Goal: Task Accomplishment & Management: Manage account settings

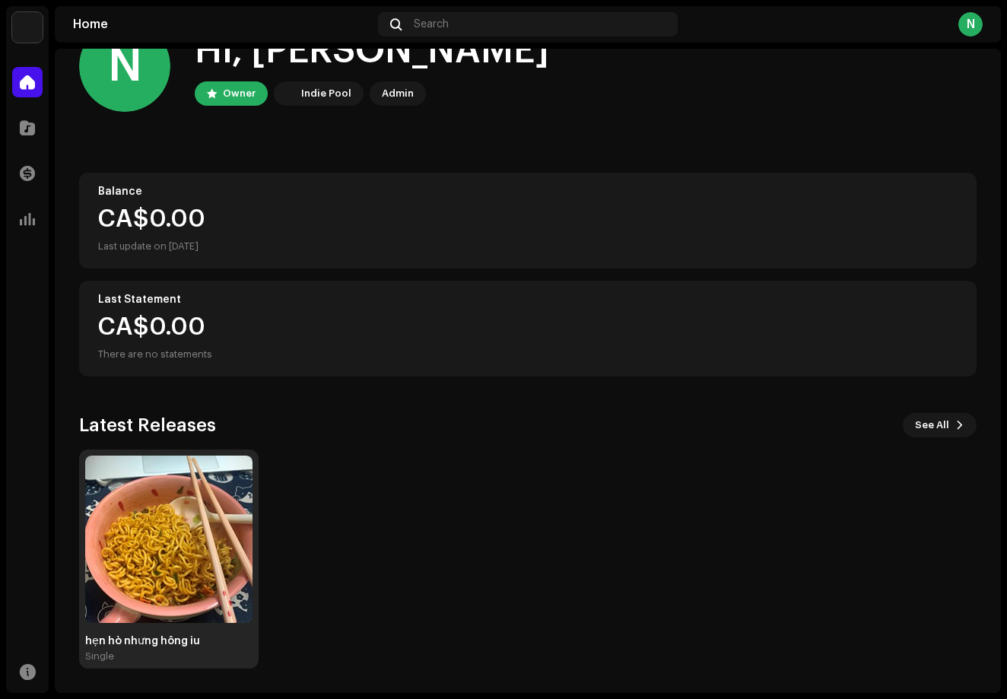
scroll to position [52, 0]
click at [86, 583] on img at bounding box center [168, 539] width 167 height 167
click at [127, 573] on img at bounding box center [168, 539] width 167 height 167
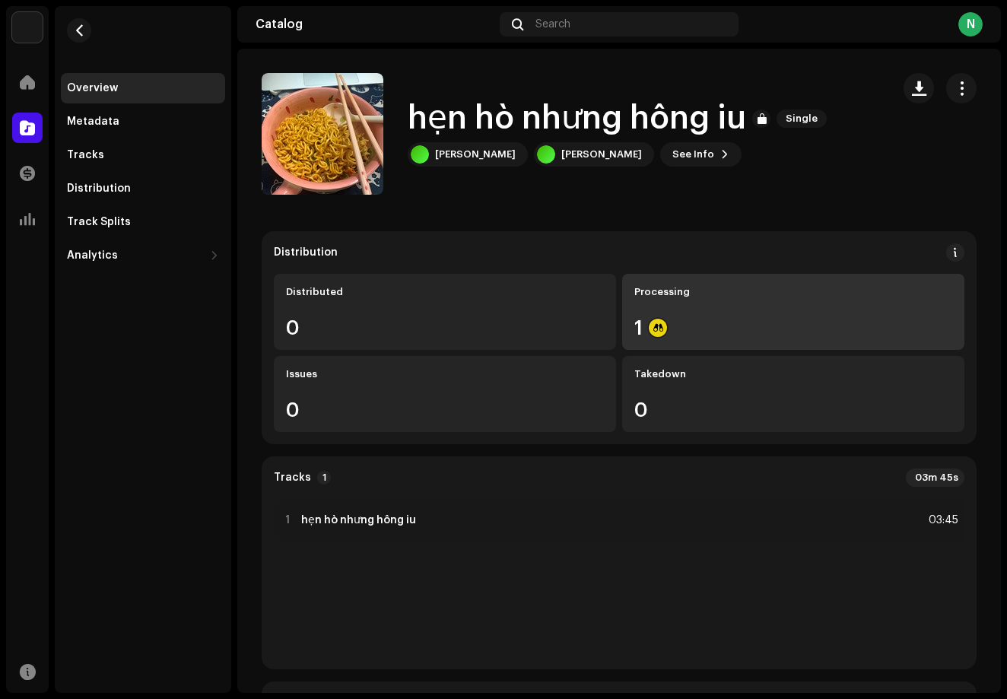
click at [674, 329] on div "1" at bounding box center [793, 328] width 318 height 20
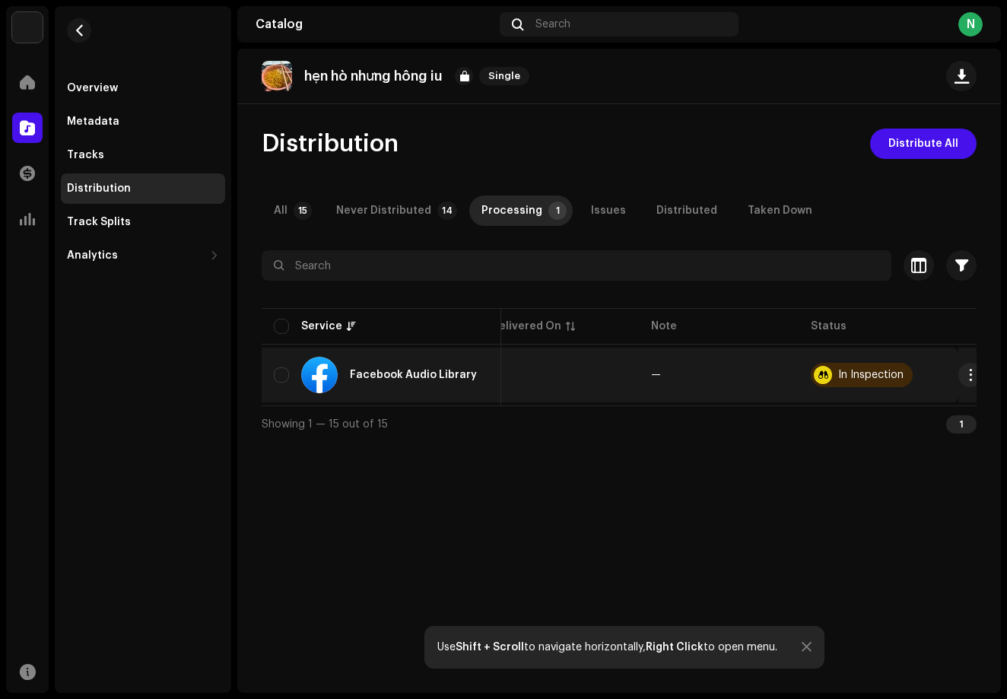
scroll to position [0, 181]
click at [826, 380] on div "In Inspection" at bounding box center [863, 375] width 102 height 24
click at [827, 377] on div "In Inspection" at bounding box center [863, 375] width 102 height 24
click at [966, 372] on span "button" at bounding box center [971, 375] width 11 height 12
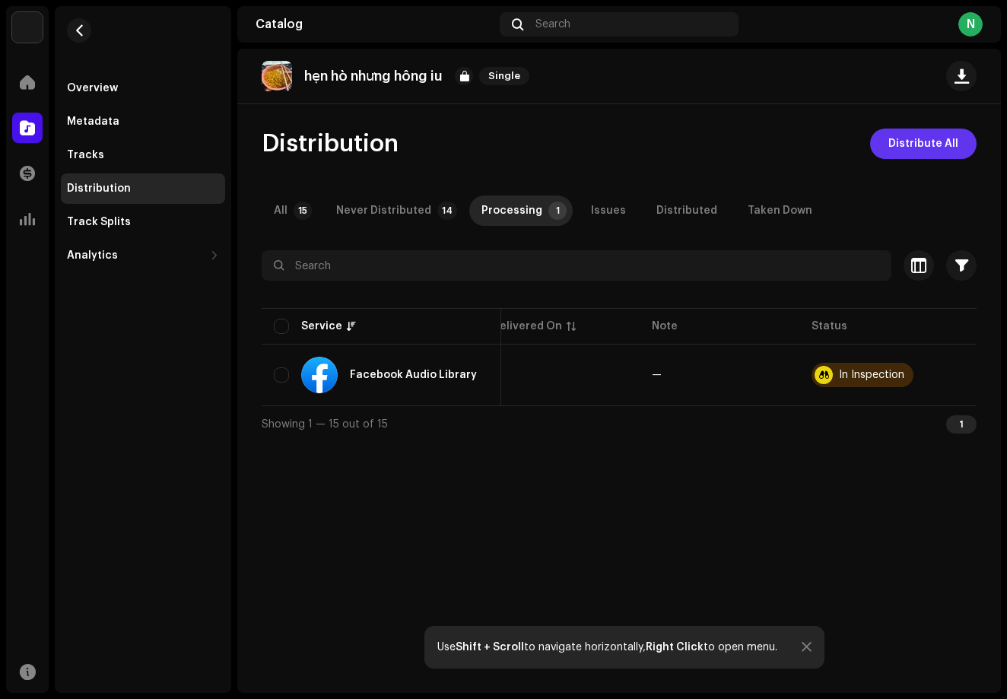
click at [910, 141] on span "Distribute All" at bounding box center [923, 144] width 70 height 30
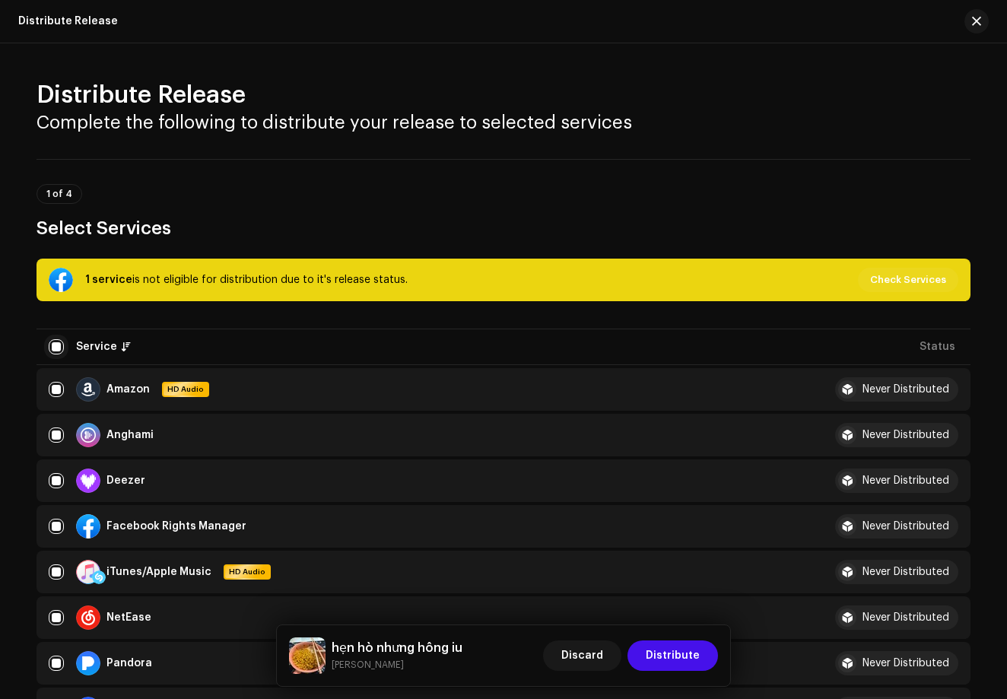
click at [49, 350] on input "checkbox" at bounding box center [56, 346] width 15 height 15
checkbox input "false"
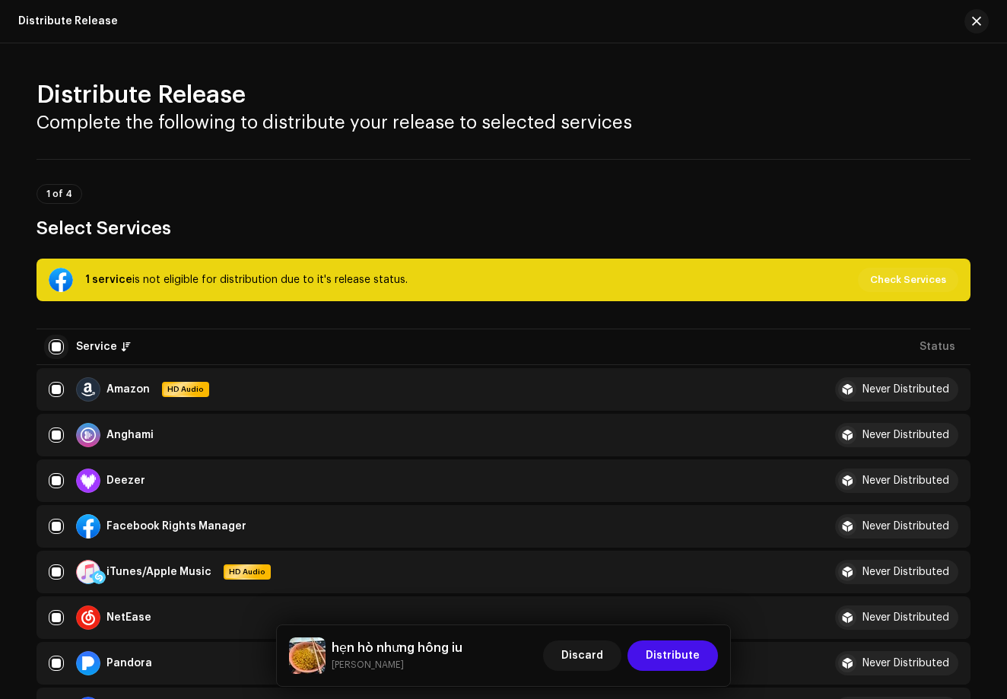
checkbox input "false"
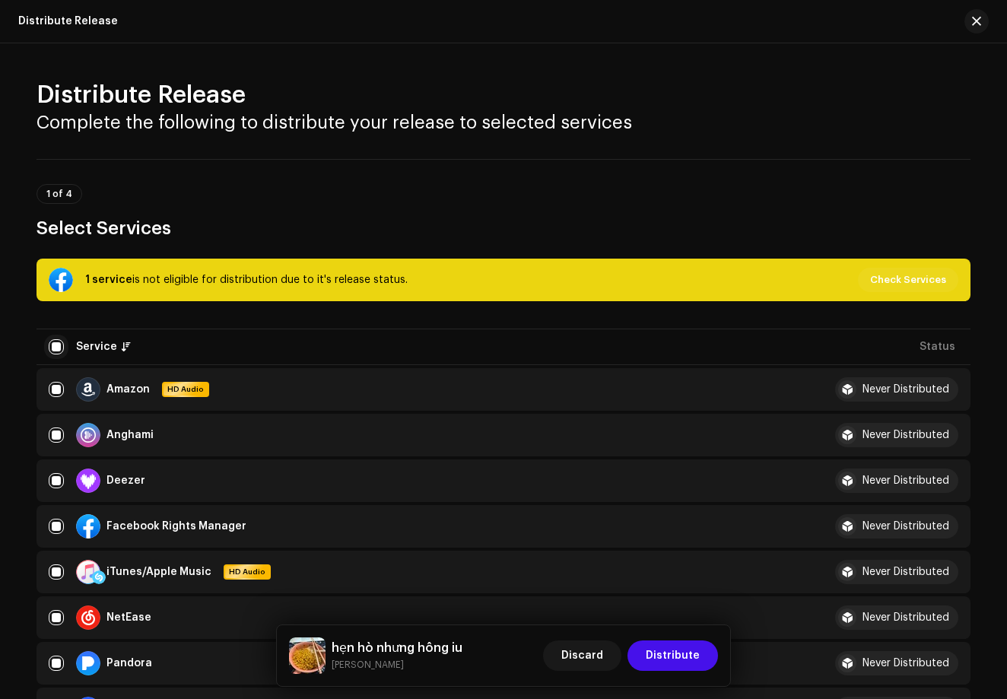
checkbox input "false"
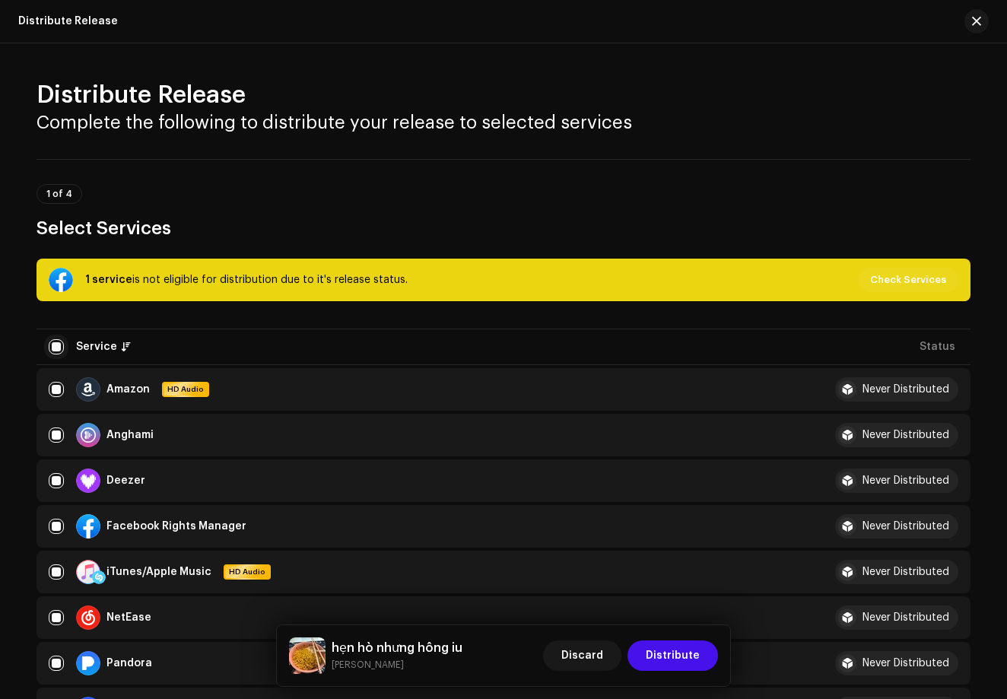
checkbox input "false"
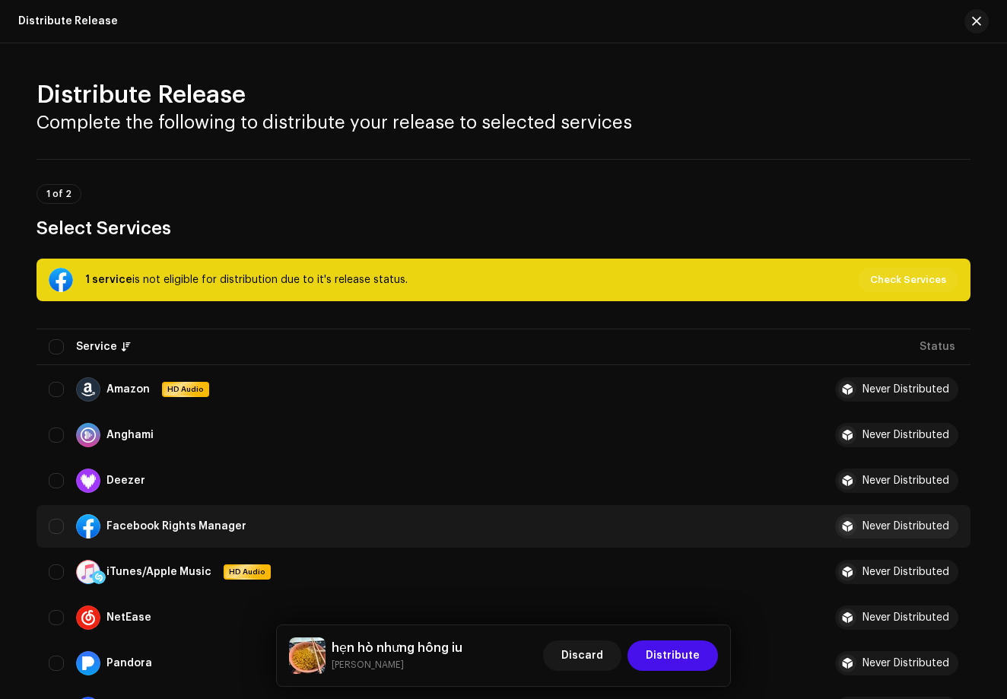
click at [62, 526] on div "Facebook Rights Manager" at bounding box center [424, 526] width 750 height 24
click at [56, 528] on input "Row Unselected" at bounding box center [56, 526] width 15 height 15
checkbox input "true"
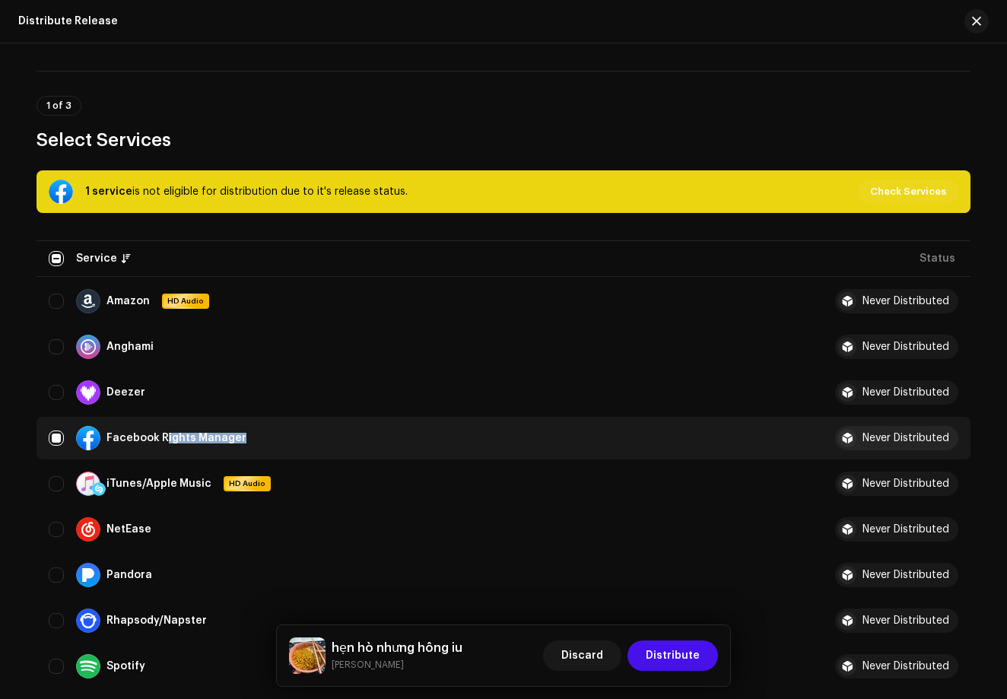
drag, startPoint x: 160, startPoint y: 435, endPoint x: 239, endPoint y: 432, distance: 79.2
click at [164, 435] on div "Facebook Rights Manager" at bounding box center [176, 438] width 140 height 11
drag, startPoint x: 157, startPoint y: 435, endPoint x: 244, endPoint y: 437, distance: 87.5
click at [244, 437] on div "Facebook Rights Manager" at bounding box center [167, 438] width 183 height 24
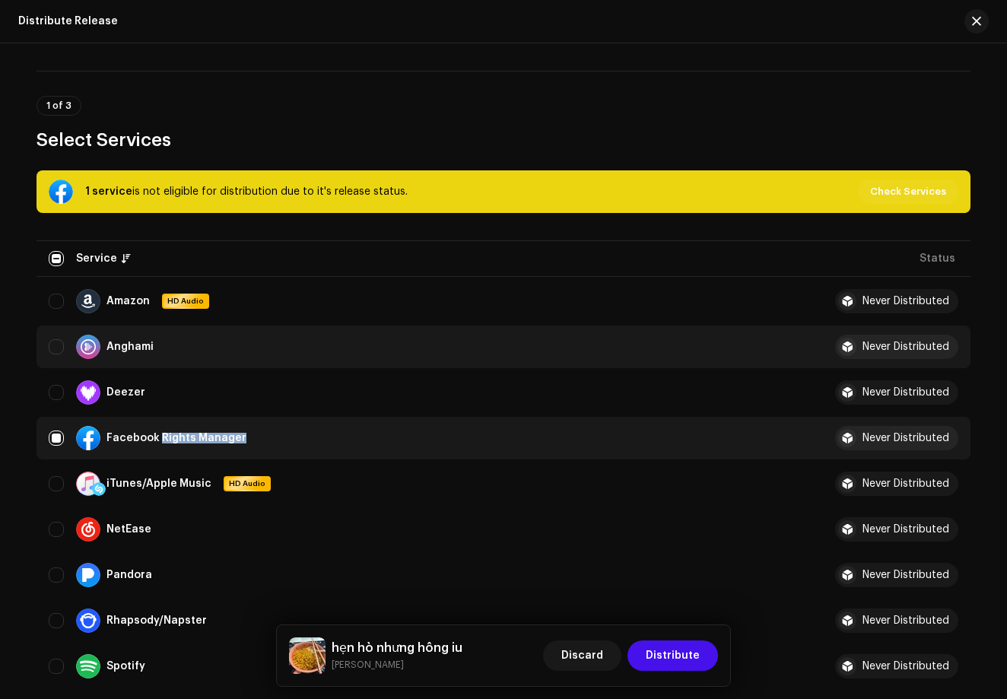
click at [628, 361] on td "Anghami" at bounding box center [424, 347] width 774 height 43
